Goal: Task Accomplishment & Management: Use online tool/utility

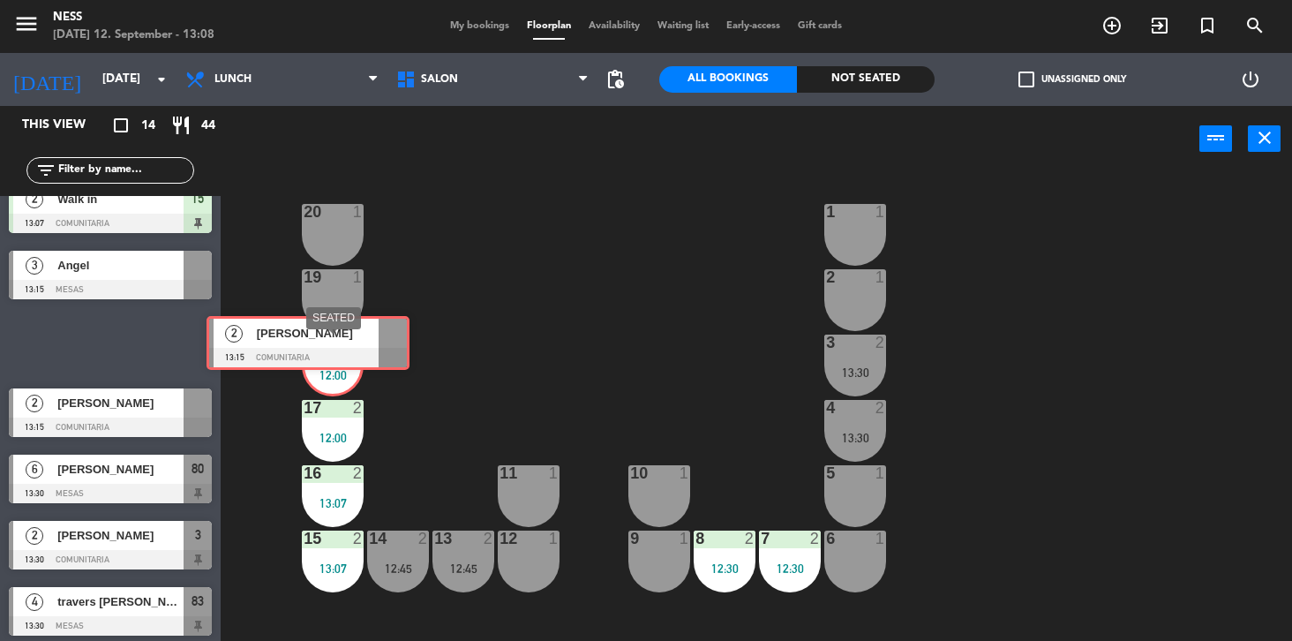
drag, startPoint x: 120, startPoint y: 342, endPoint x: 318, endPoint y: 342, distance: 197.7
click at [318, 342] on div "This view crop_square 14 restaurant 44 filter_list 2 [PERSON_NAME] 12:00 COMUNI…" at bounding box center [646, 374] width 1292 height 536
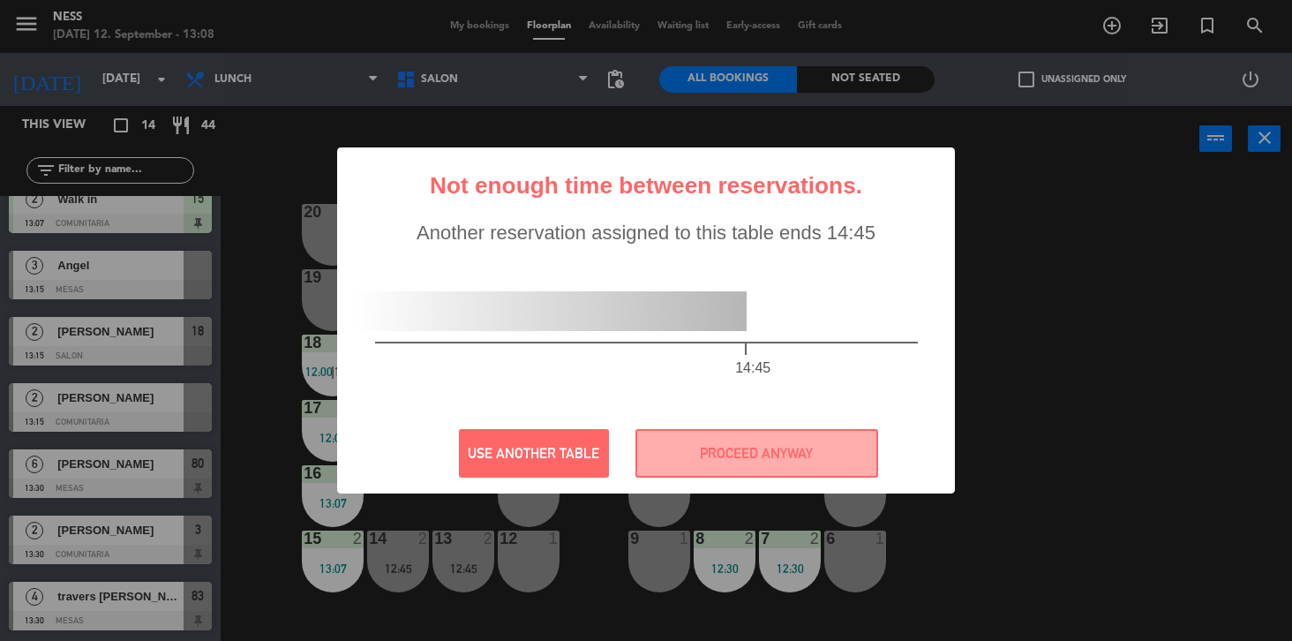
click at [1078, 230] on div "? ! i Not enough time between reservations. × Another reservation assigned to t…" at bounding box center [646, 320] width 1292 height 641
click at [565, 461] on button "USE ANOTHER TABLE" at bounding box center [534, 453] width 150 height 49
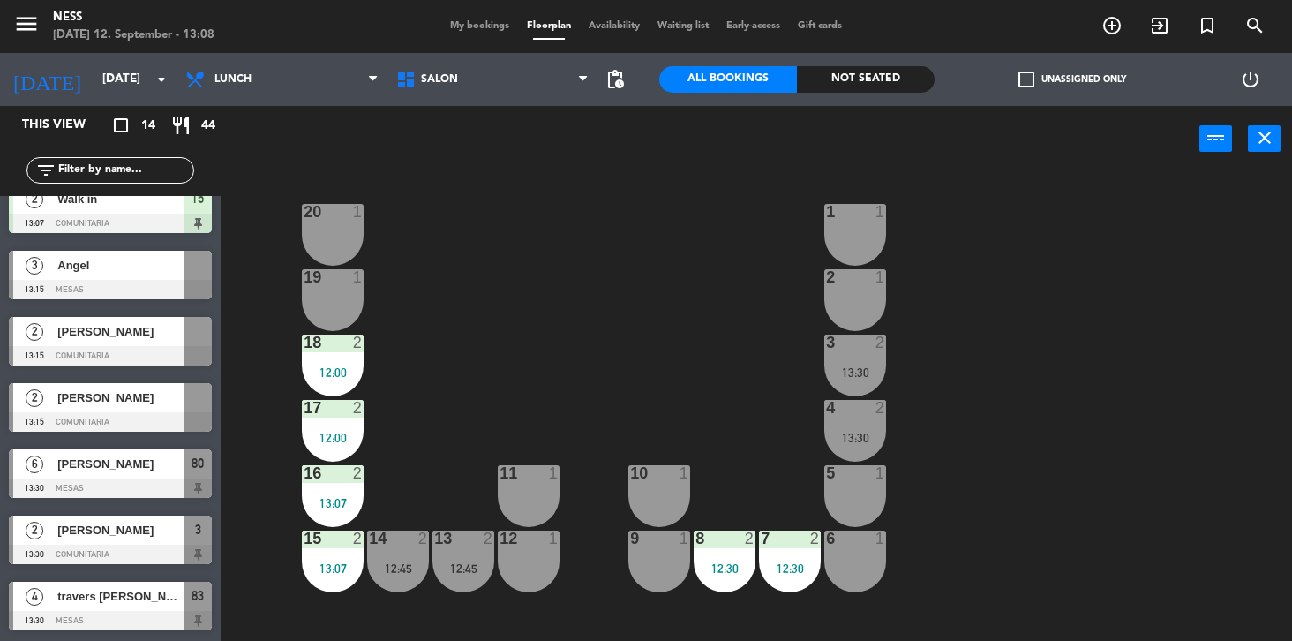
click at [119, 346] on div at bounding box center [110, 355] width 203 height 19
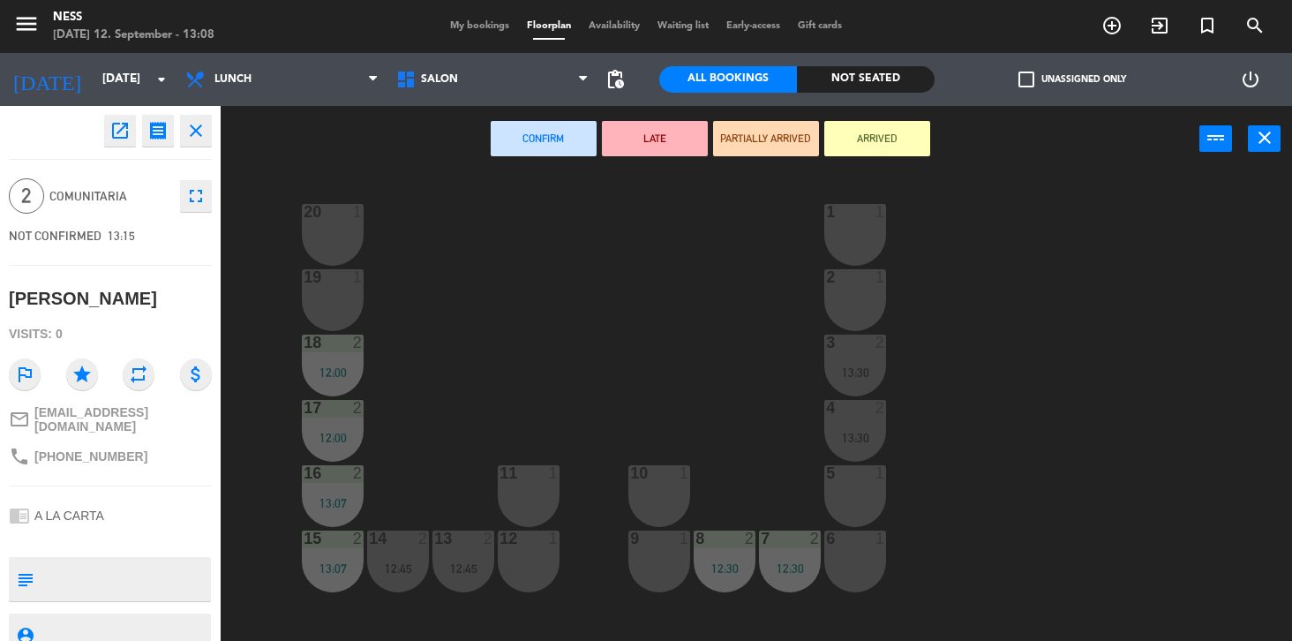
click at [317, 297] on div "19 1" at bounding box center [333, 300] width 62 height 62
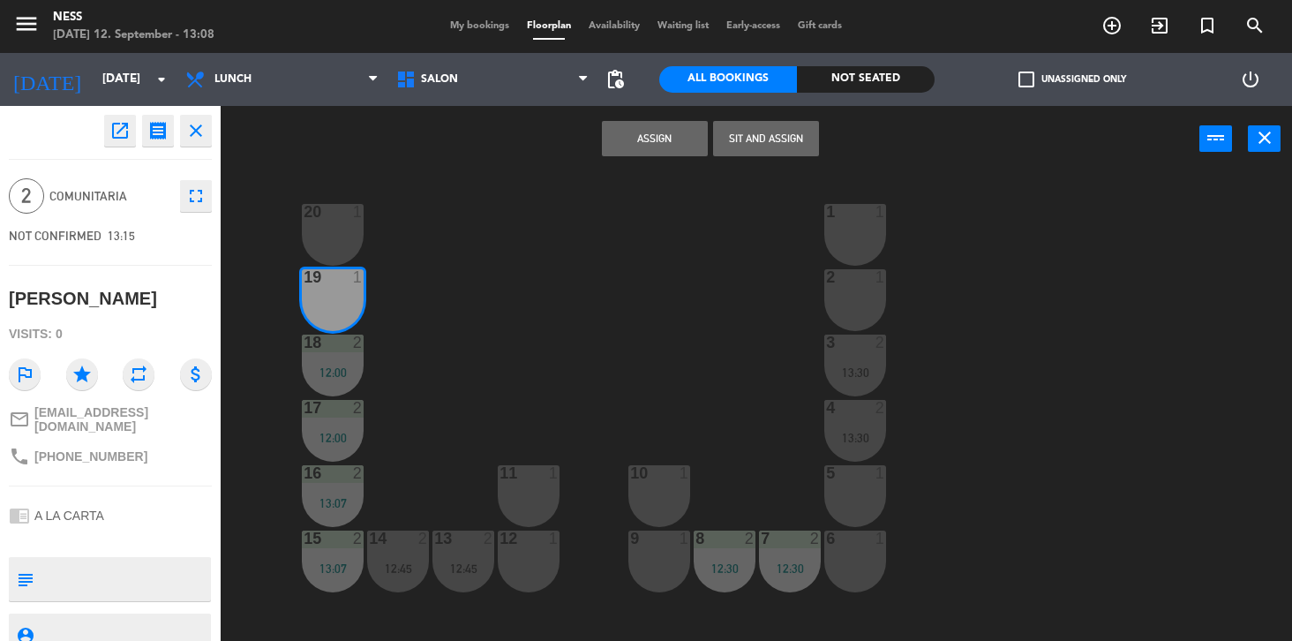
click at [330, 250] on div "20 1" at bounding box center [333, 235] width 62 height 62
click at [659, 133] on button "Assign" at bounding box center [655, 138] width 106 height 35
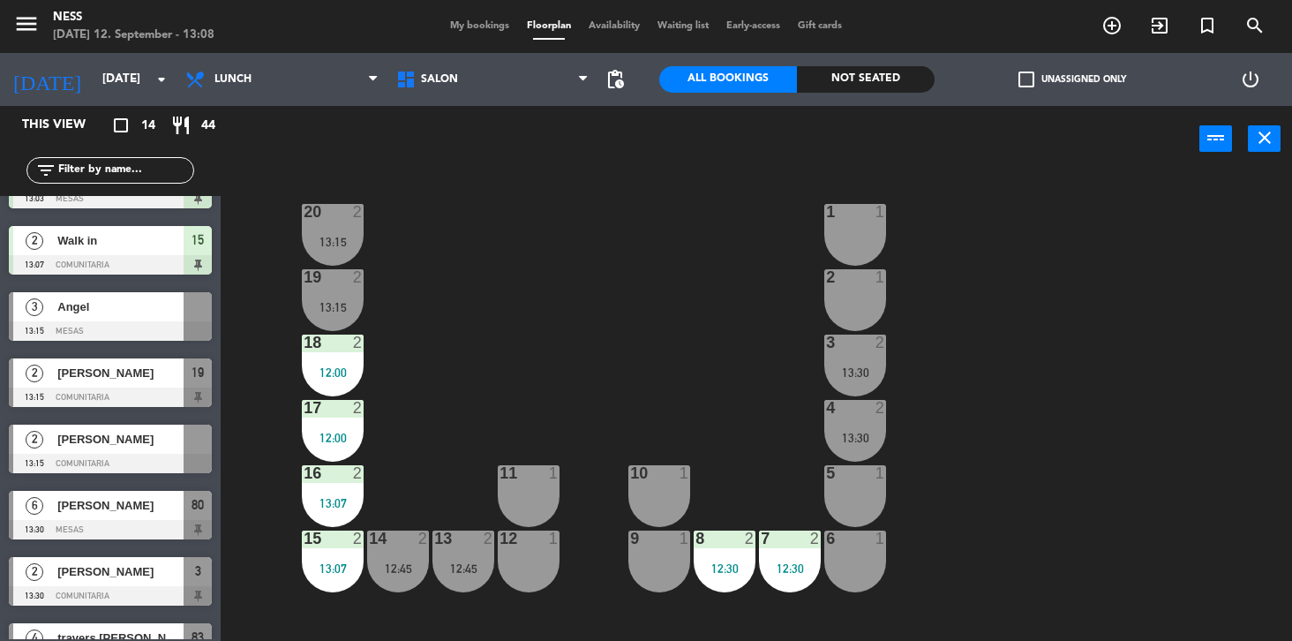
scroll to position [484, 0]
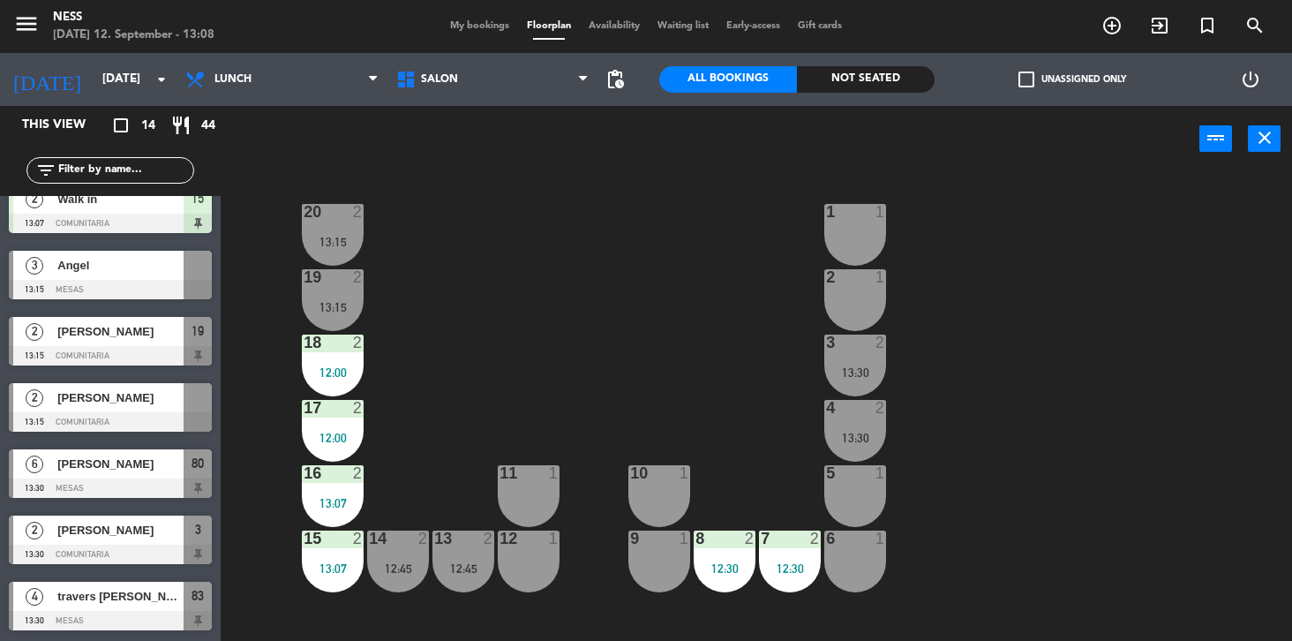
click at [121, 412] on div at bounding box center [110, 421] width 203 height 19
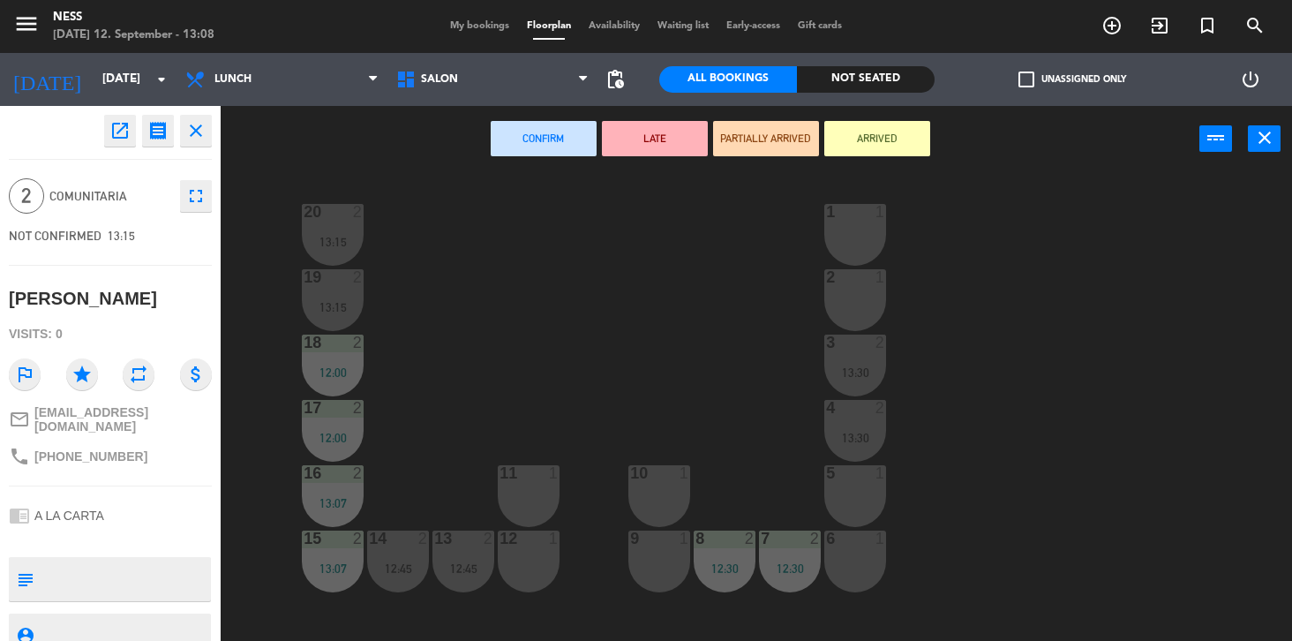
click at [872, 239] on div "1 1" at bounding box center [855, 235] width 62 height 62
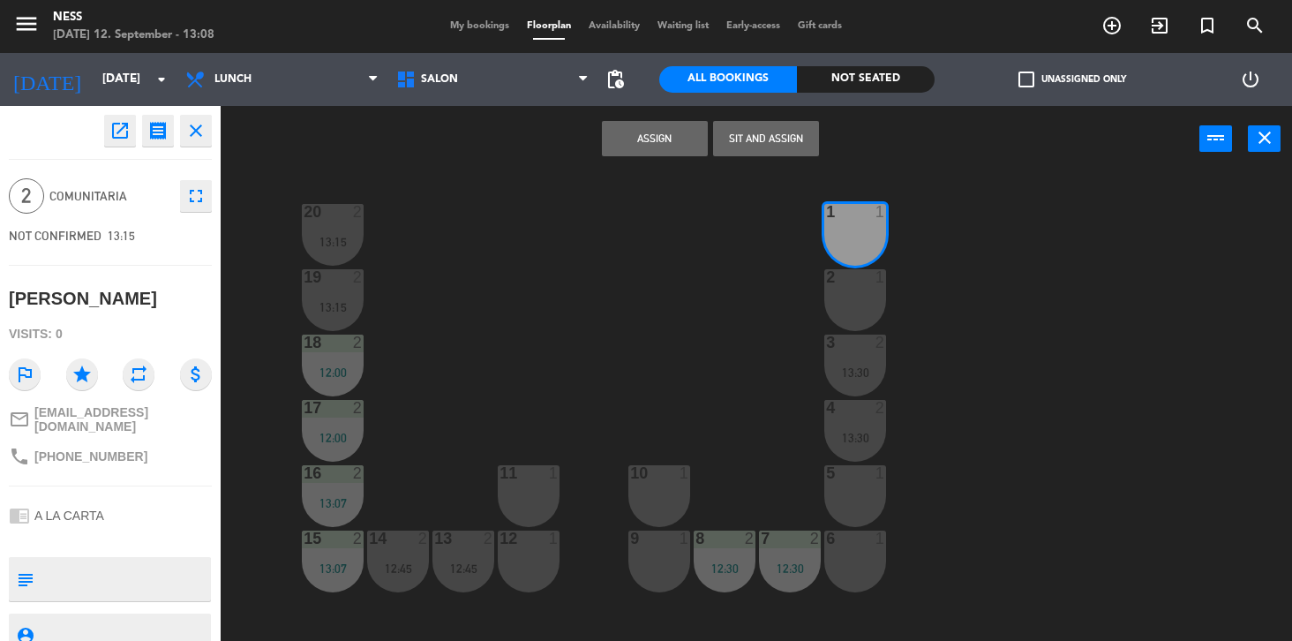
click at [874, 289] on div "2 1" at bounding box center [855, 300] width 62 height 62
click at [653, 149] on button "Assign" at bounding box center [655, 138] width 106 height 35
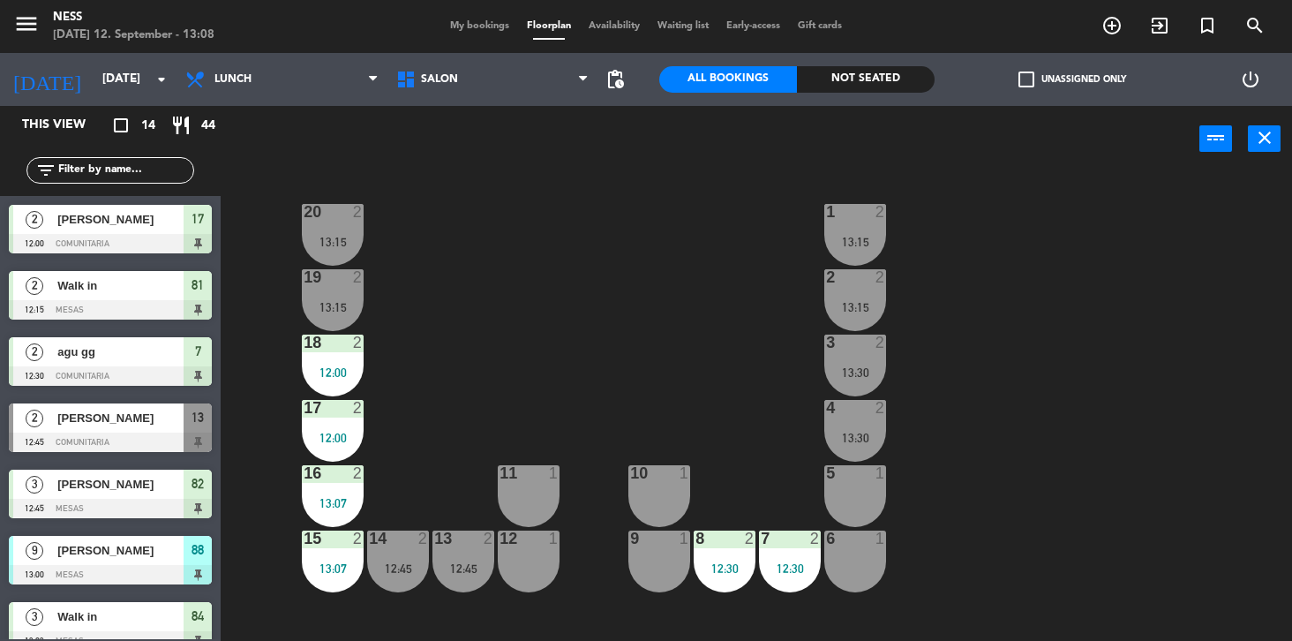
scroll to position [67, 0]
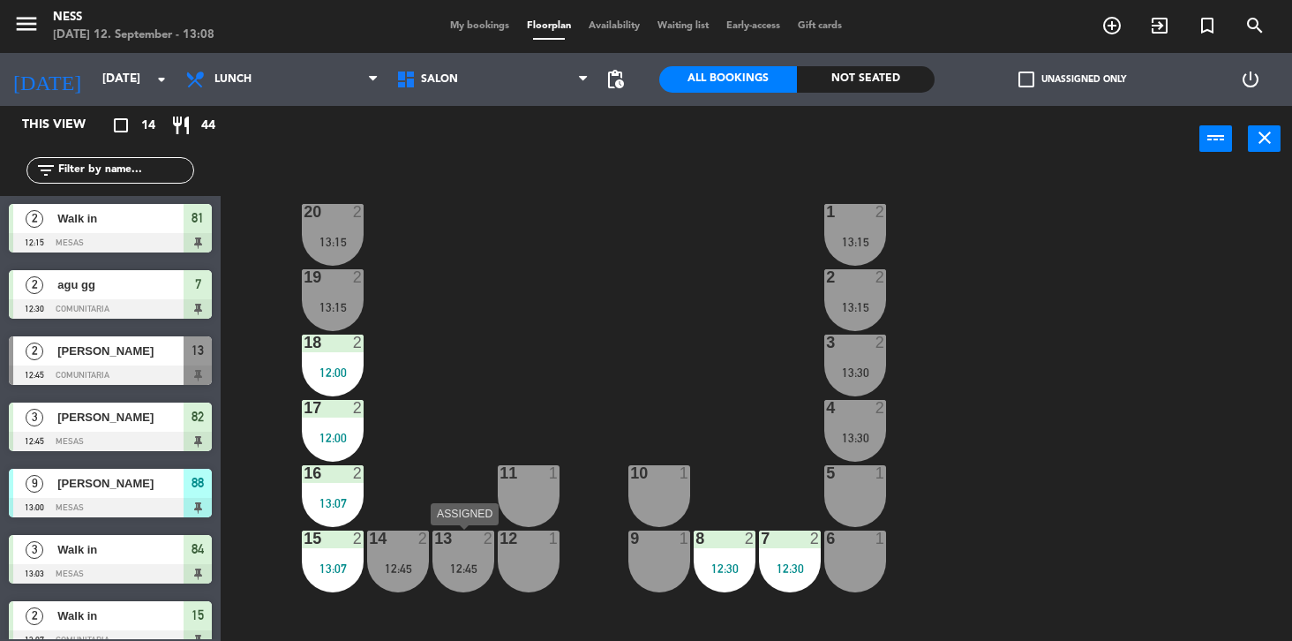
click at [463, 553] on div "13 2 12:45" at bounding box center [464, 562] width 62 height 62
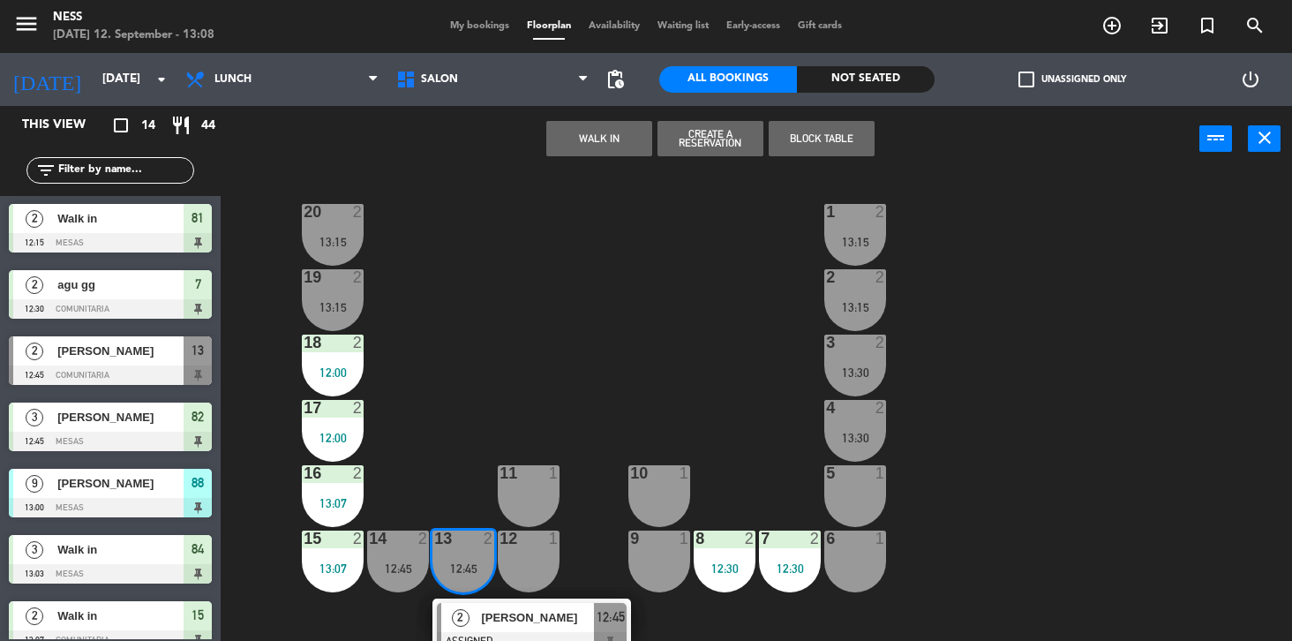
click at [852, 494] on div "5 1" at bounding box center [855, 496] width 62 height 62
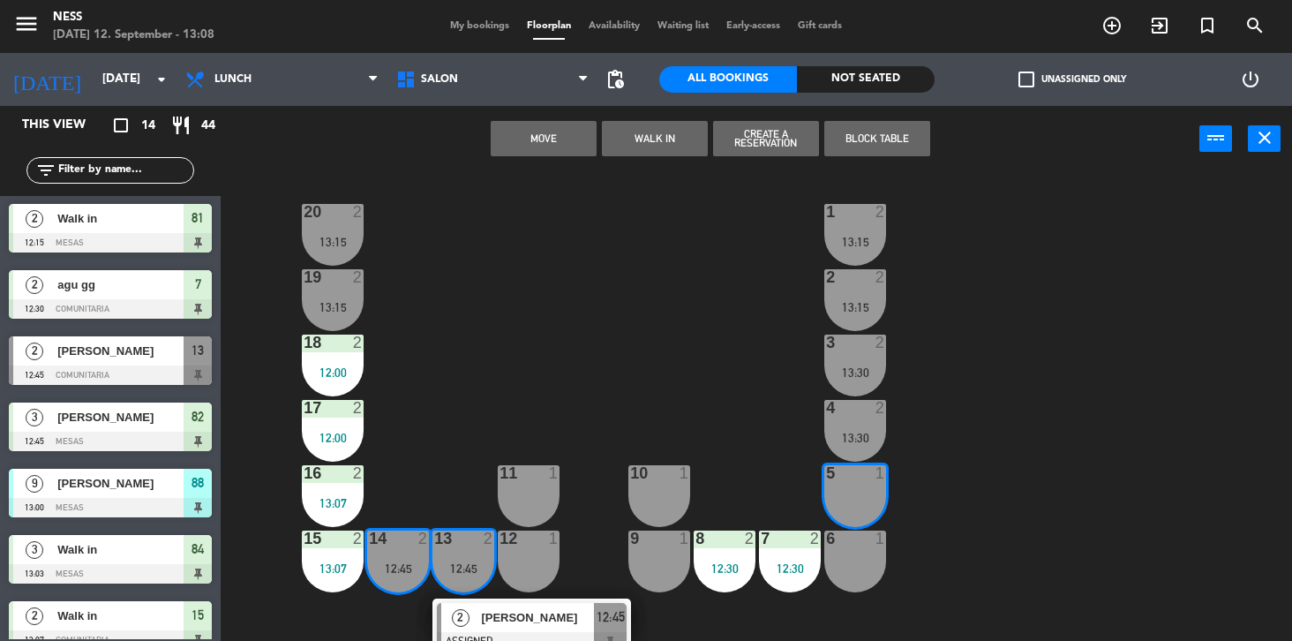
click at [862, 543] on div at bounding box center [854, 539] width 29 height 16
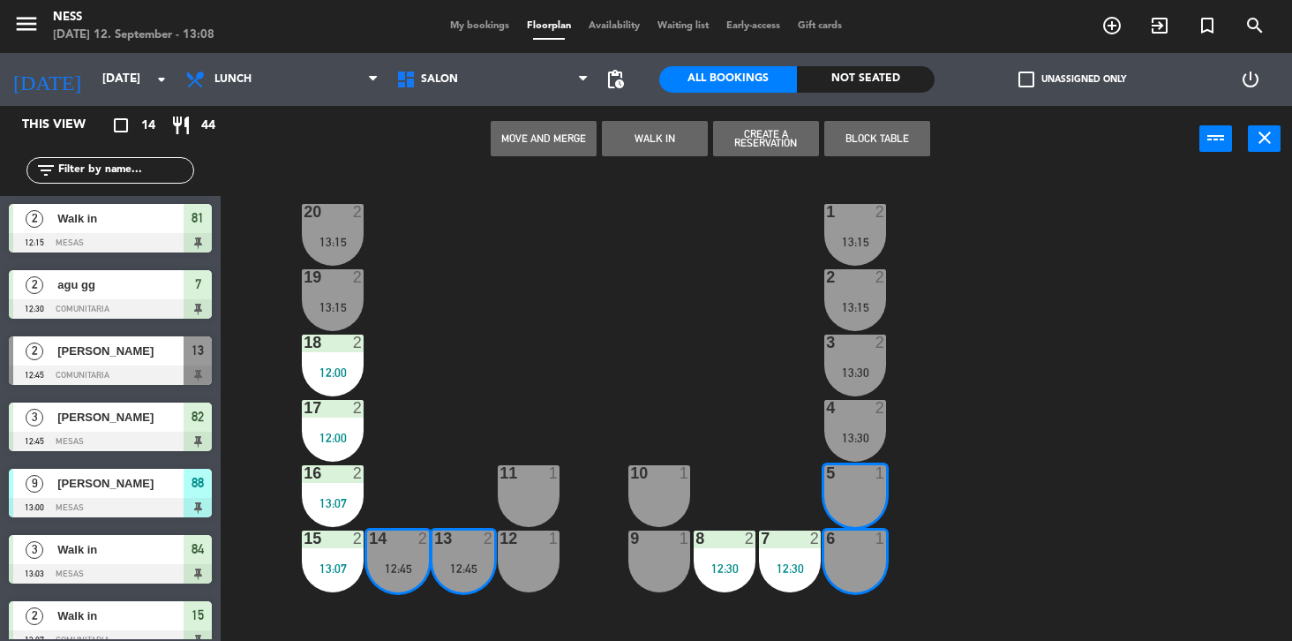
click at [542, 139] on button "Move and Merge" at bounding box center [544, 138] width 106 height 35
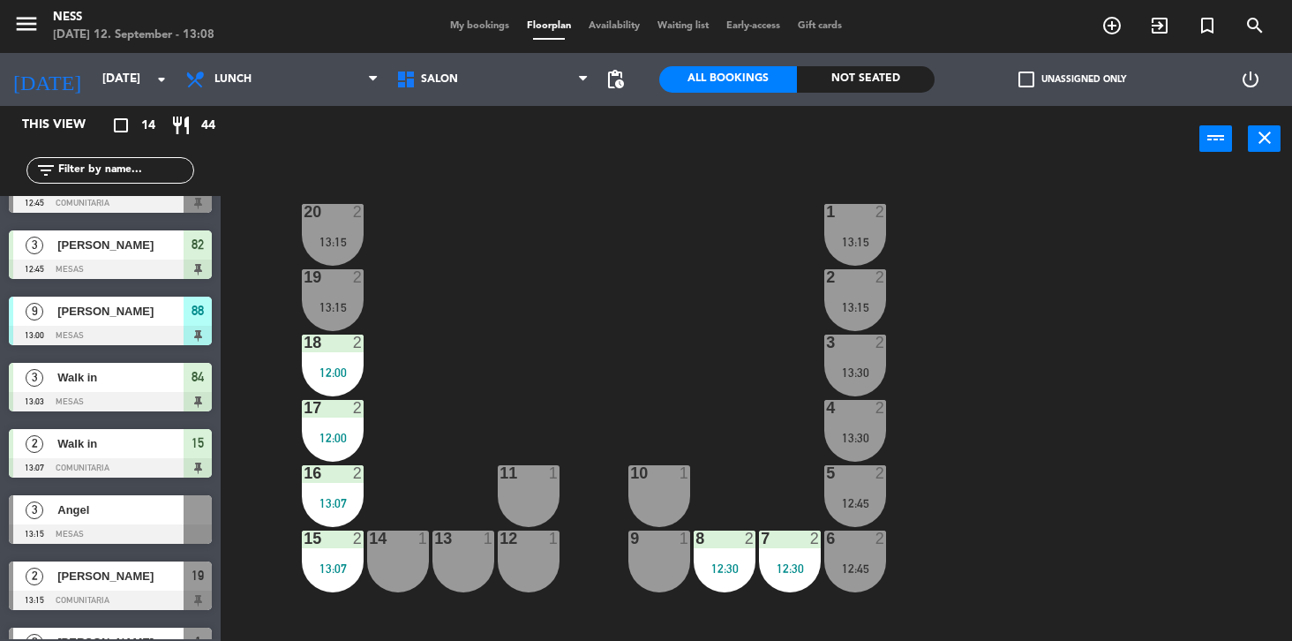
scroll to position [256, 0]
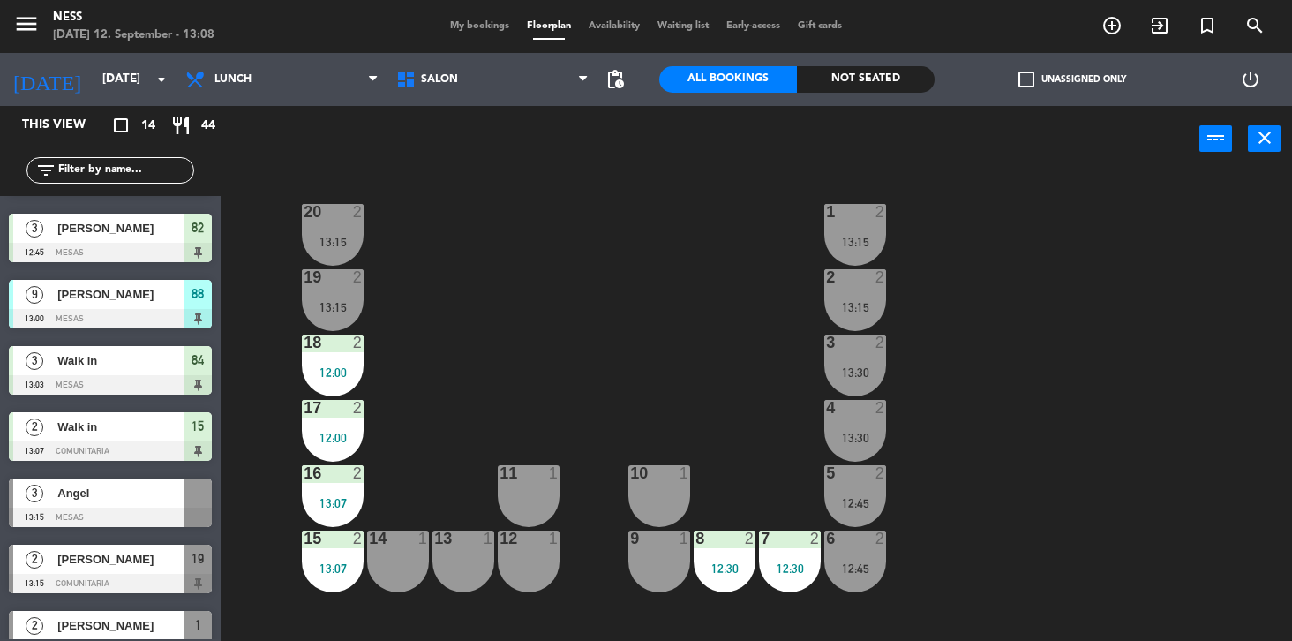
click at [124, 498] on span "Angel" at bounding box center [120, 493] width 126 height 19
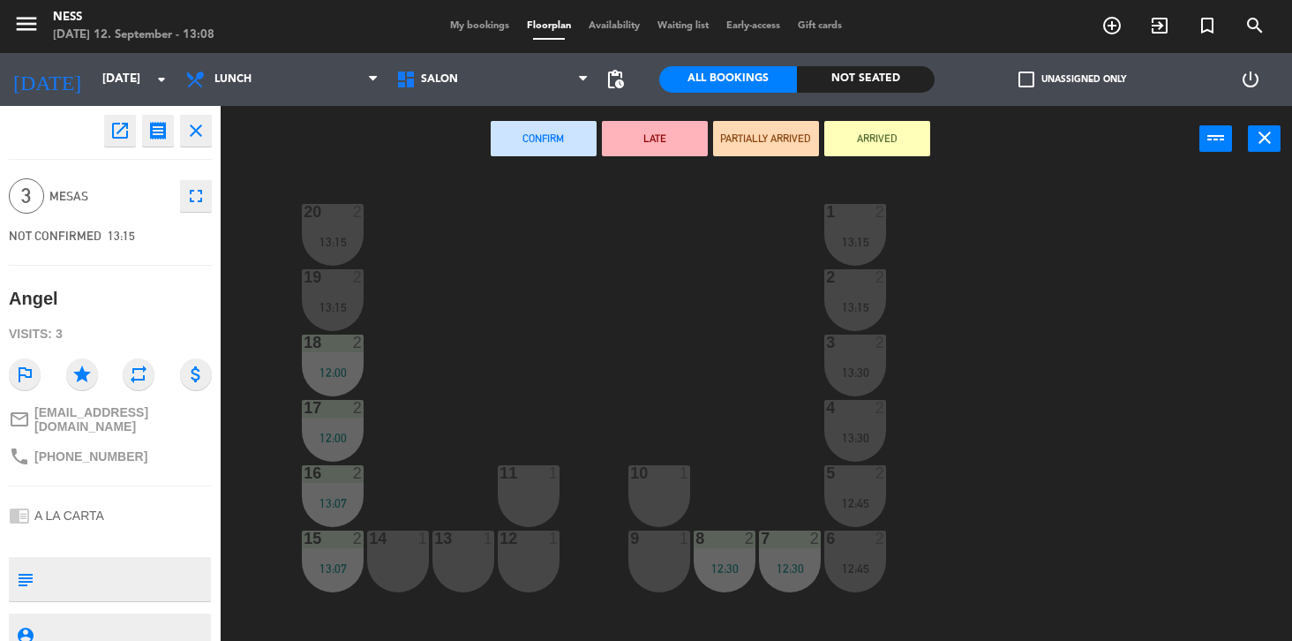
click at [525, 486] on div "11 1" at bounding box center [529, 496] width 62 height 62
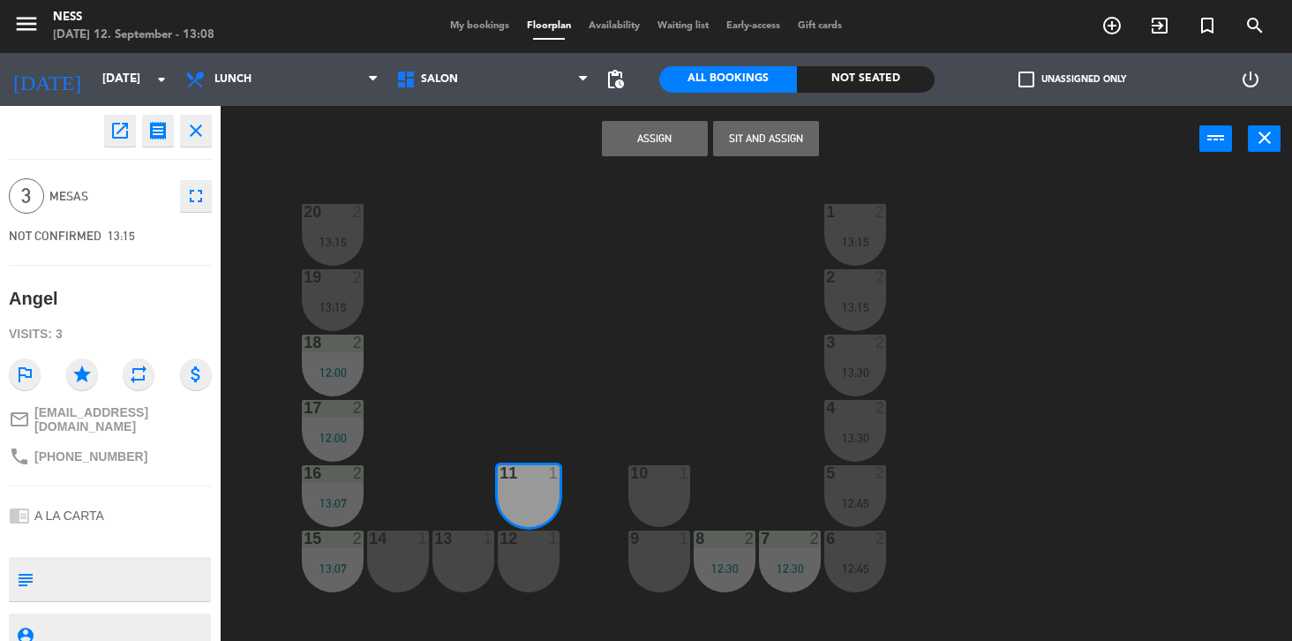
click at [527, 554] on div "12 1" at bounding box center [529, 562] width 62 height 62
click at [476, 553] on div "13 1" at bounding box center [464, 562] width 62 height 62
click at [658, 143] on button "Assign" at bounding box center [655, 138] width 106 height 35
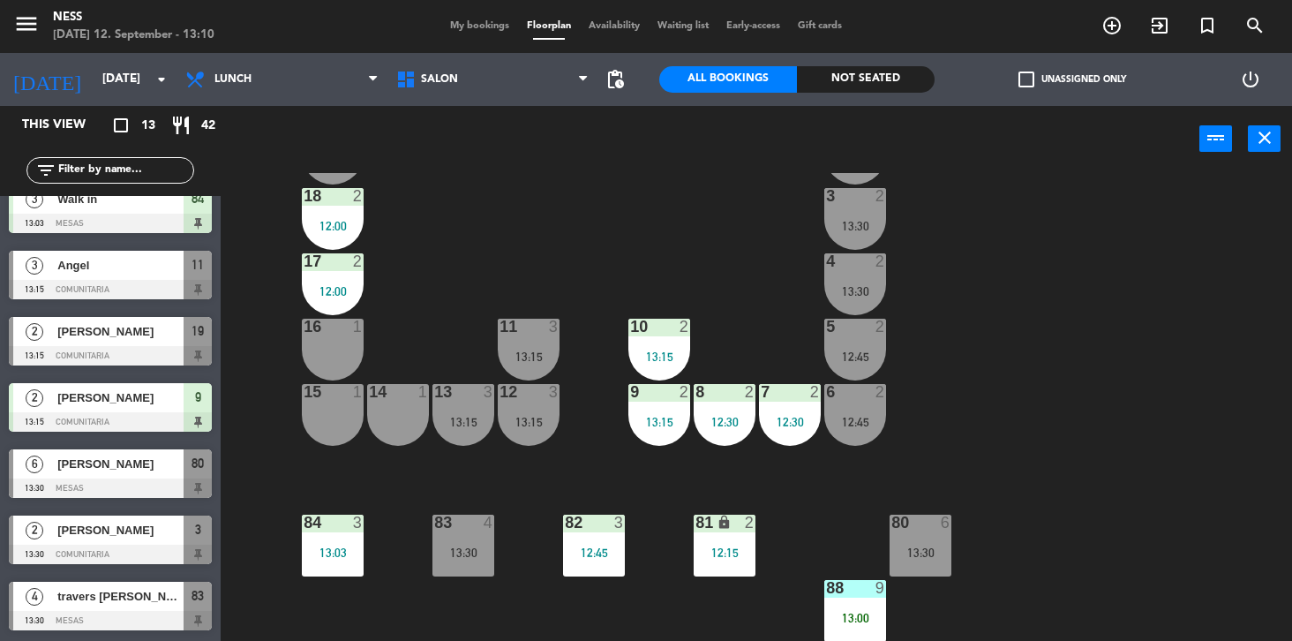
scroll to position [418, 0]
click at [464, 253] on div "20 2 13:15 1 1 19 2 13:15 2 1 18 2 12:00 3 2 13:30 17 2 12:00 4 2 13:30 16 1 11…" at bounding box center [763, 407] width 1058 height 469
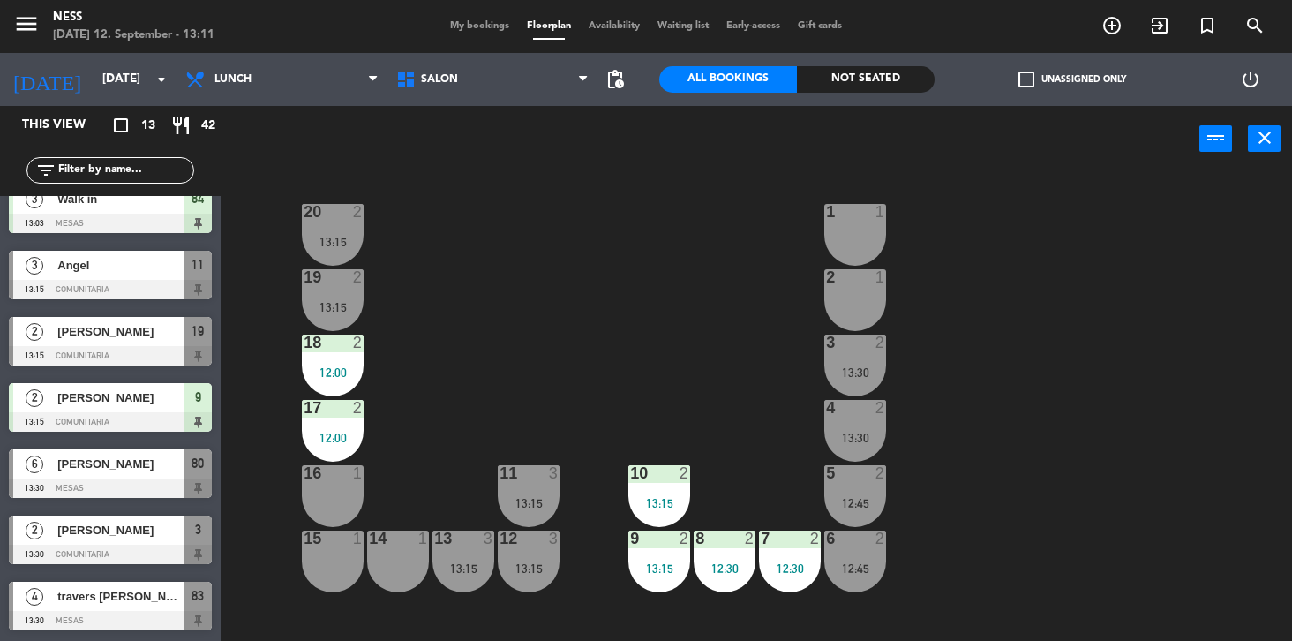
scroll to position [147, 0]
